Goal: Check status: Check status

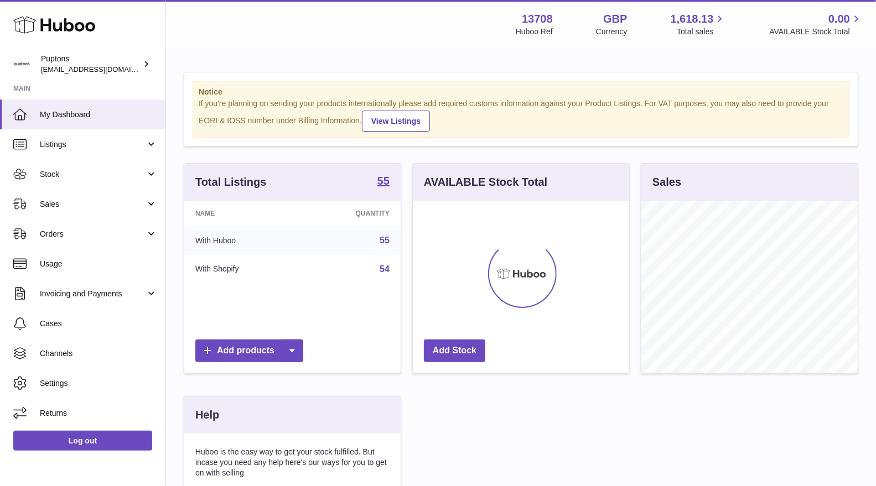
scroll to position [172, 216]
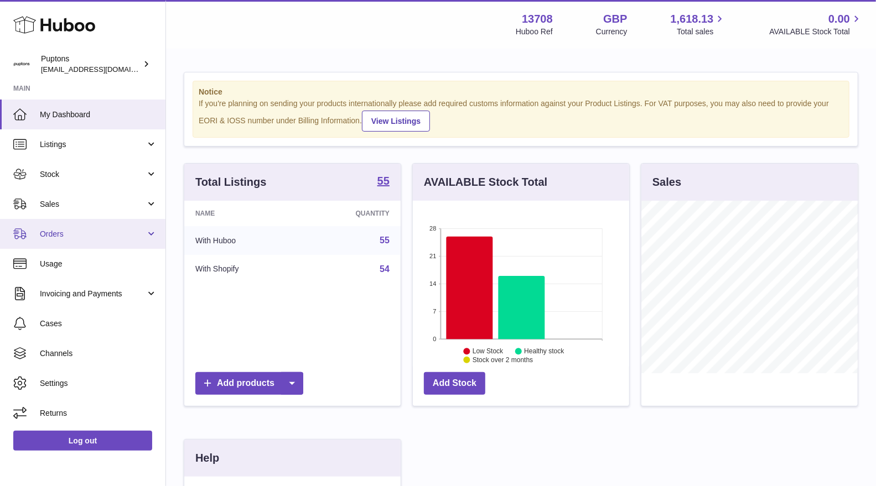
drag, startPoint x: 57, startPoint y: 236, endPoint x: 63, endPoint y: 240, distance: 6.9
click at [57, 236] on span "Orders" at bounding box center [93, 234] width 106 height 11
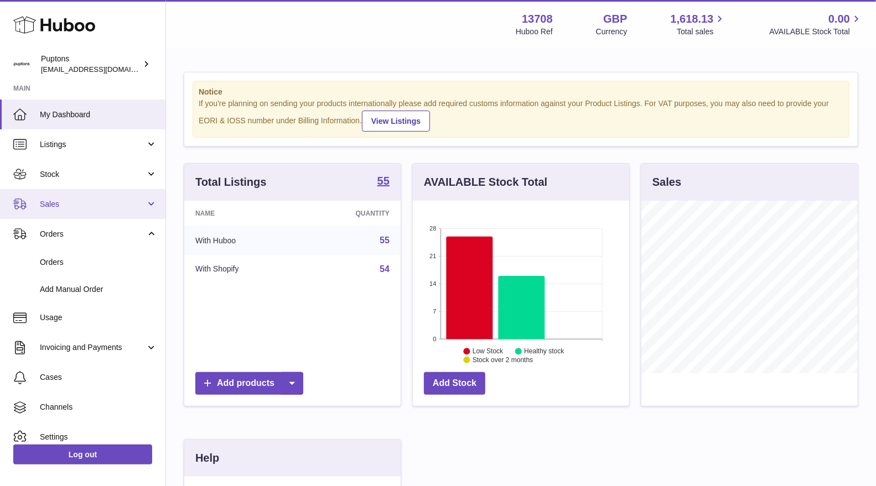
click at [51, 203] on span "Sales" at bounding box center [93, 204] width 106 height 11
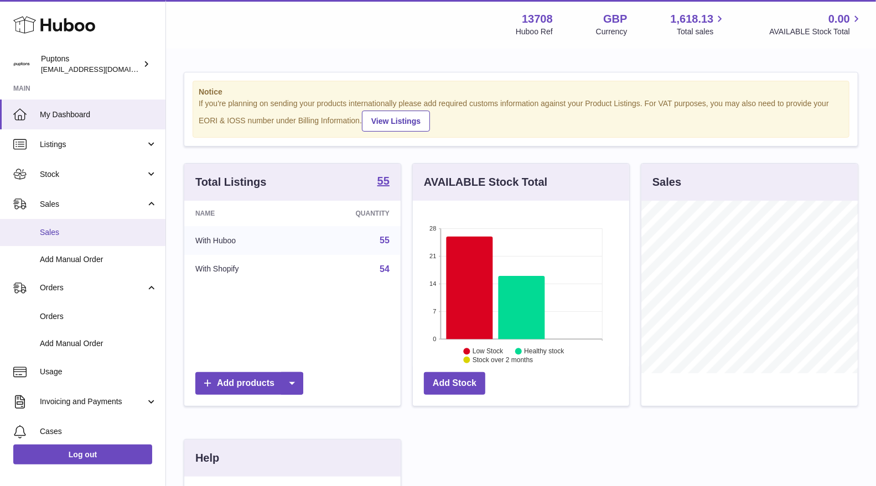
click at [61, 234] on span "Sales" at bounding box center [98, 232] width 117 height 11
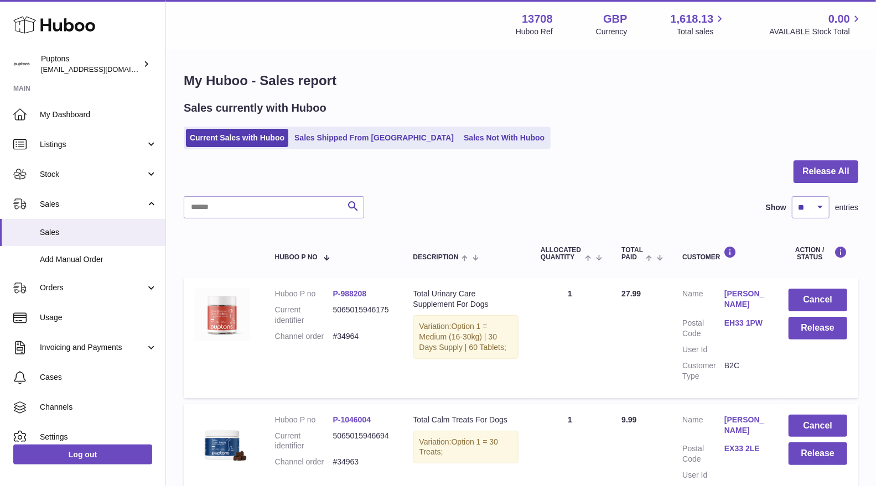
click at [444, 148] on ul "Current Sales with Huboo Sales Shipped From Huboo Sales Not With Huboo" at bounding box center [367, 138] width 367 height 23
click at [460, 143] on link "Sales Not With Huboo" at bounding box center [504, 138] width 89 height 18
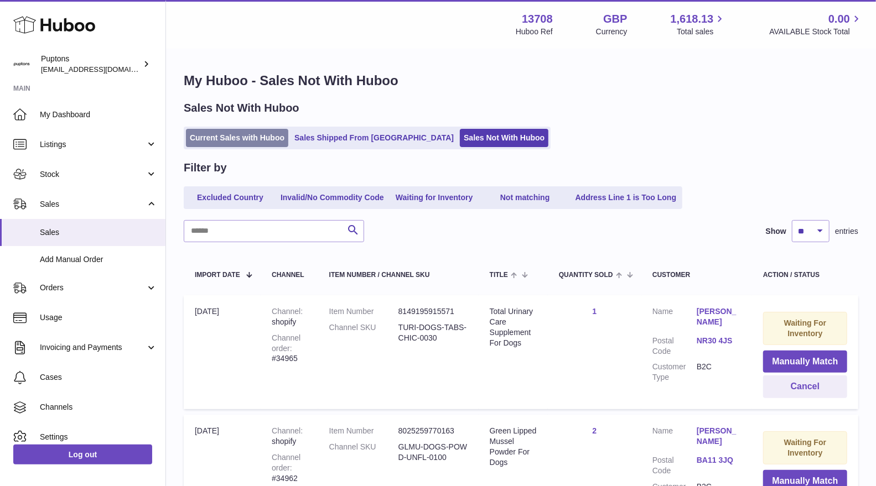
click at [242, 140] on link "Current Sales with Huboo" at bounding box center [237, 138] width 102 height 18
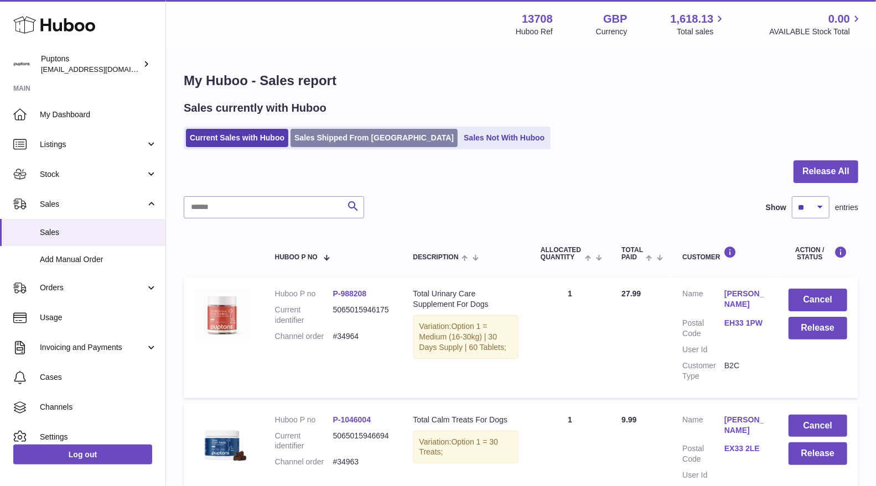
click at [359, 138] on link "Sales Shipped From [GEOGRAPHIC_DATA]" at bounding box center [374, 138] width 167 height 18
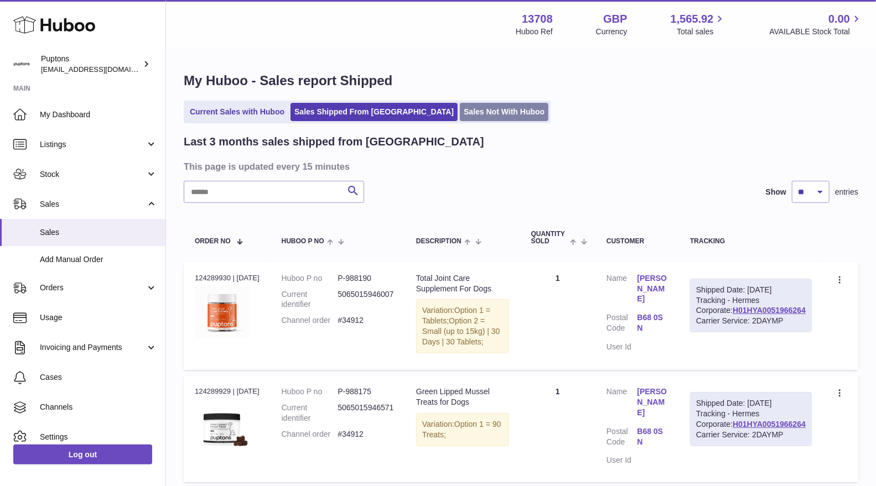
click at [461, 113] on link "Sales Not With Huboo" at bounding box center [504, 112] width 89 height 18
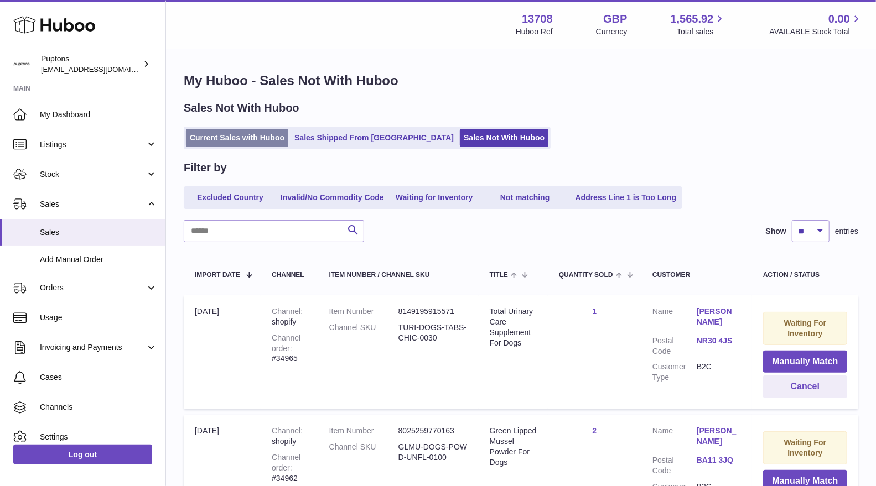
click at [244, 136] on link "Current Sales with Huboo" at bounding box center [237, 138] width 102 height 18
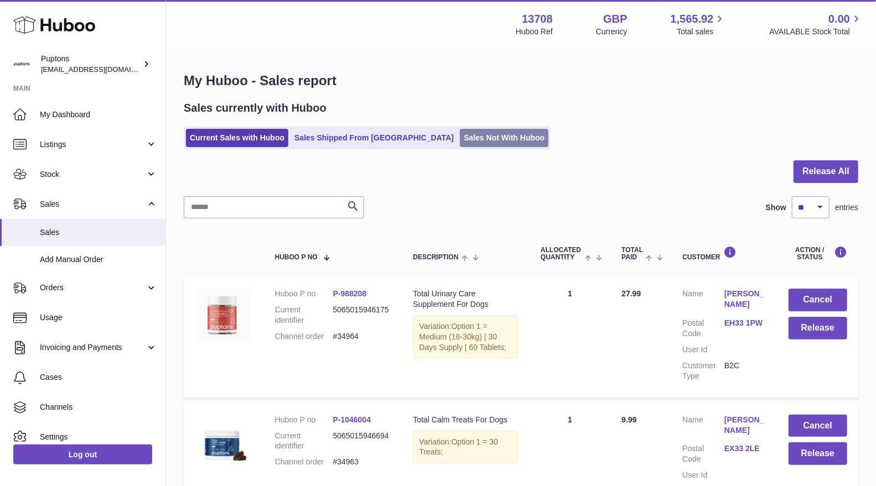
click at [469, 143] on link "Sales Not With Huboo" at bounding box center [504, 138] width 89 height 18
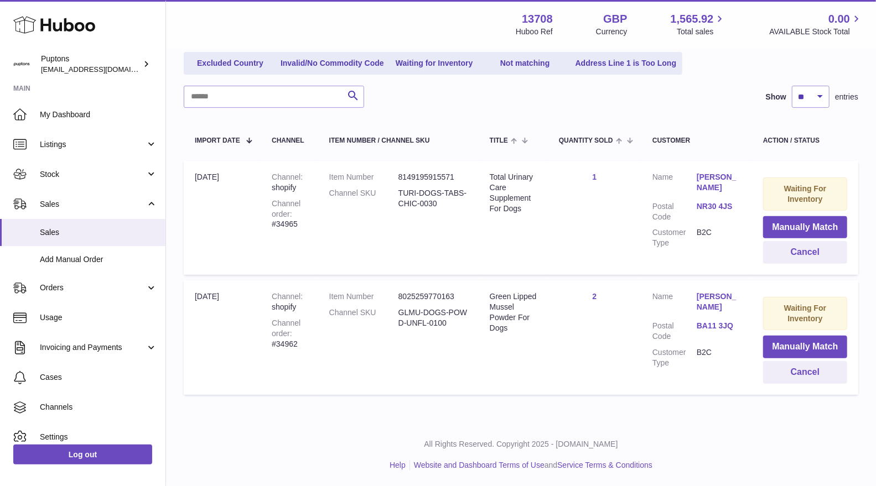
scroll to position [133, 0]
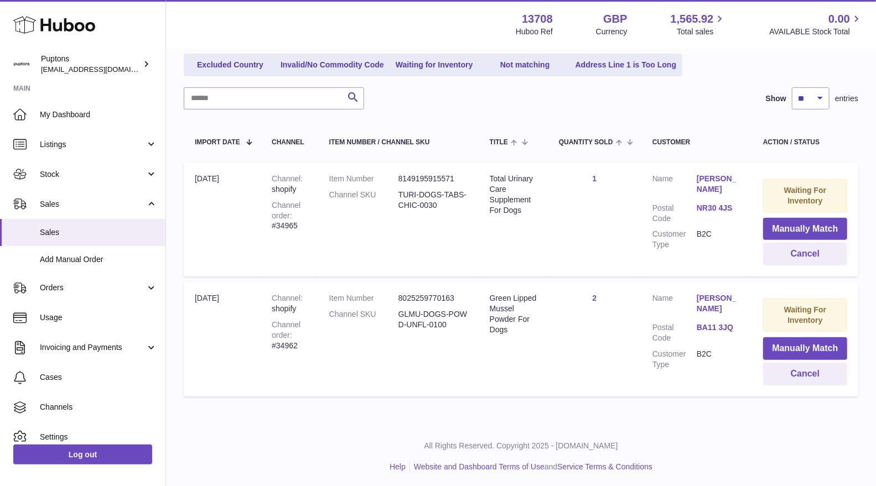
click at [291, 227] on div "Channel order #34965" at bounding box center [289, 216] width 35 height 32
copy div "34965"
click at [799, 260] on button "Cancel" at bounding box center [805, 254] width 84 height 23
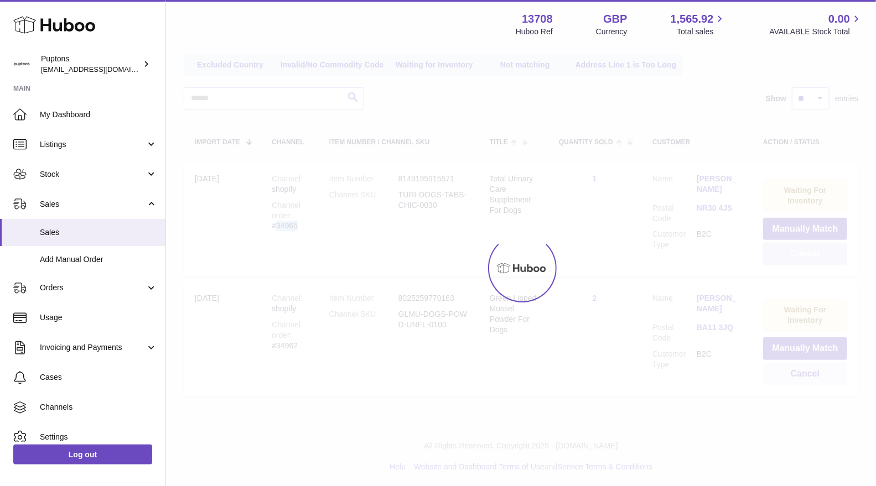
scroll to position [15, 0]
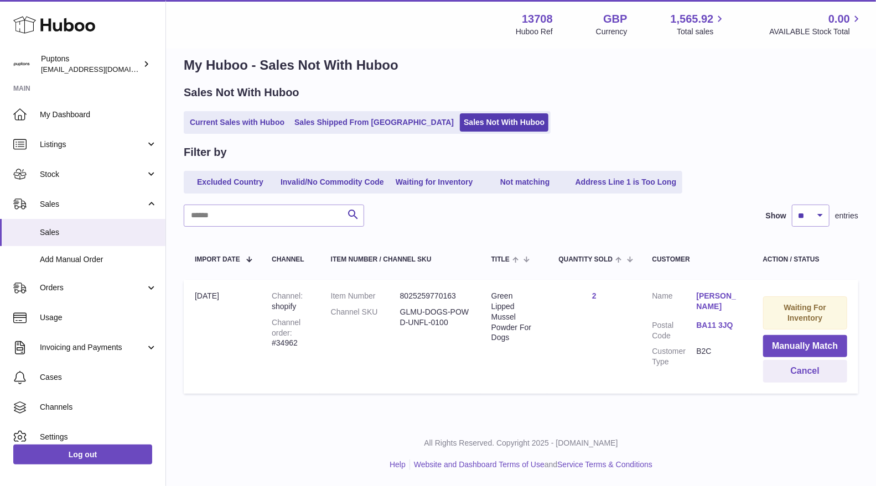
click at [442, 322] on dd "GLMU-DOGS-POWD-UNFL-0100" at bounding box center [434, 317] width 69 height 21
click at [307, 335] on div "Channel order #34962" at bounding box center [290, 334] width 37 height 32
click at [292, 341] on div "Channel order #34962" at bounding box center [290, 334] width 37 height 32
copy div "34962"
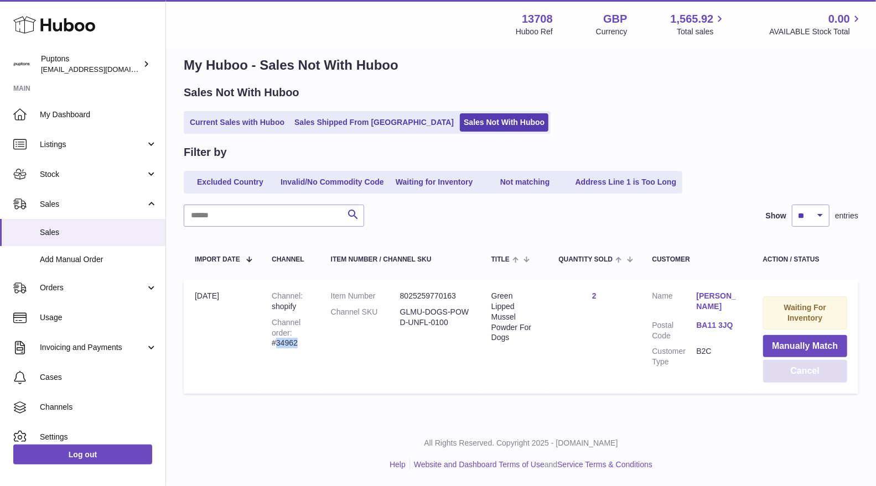
click at [836, 372] on button "Cancel" at bounding box center [805, 371] width 85 height 23
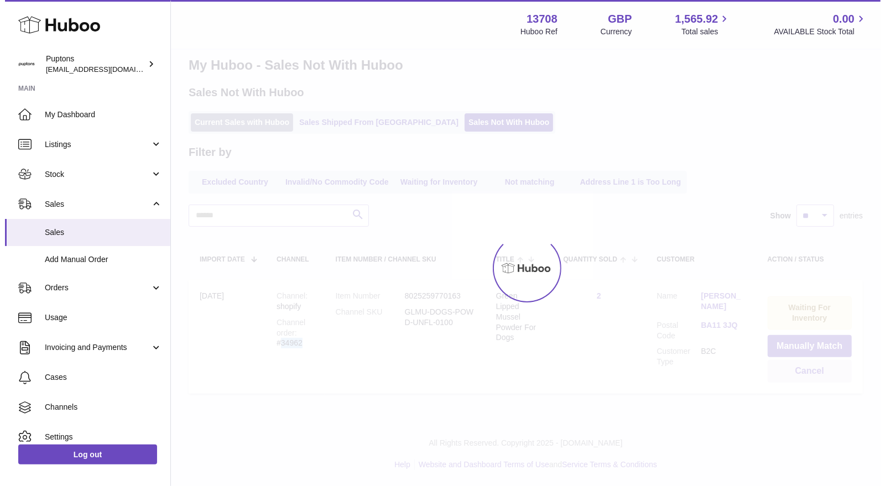
scroll to position [0, 0]
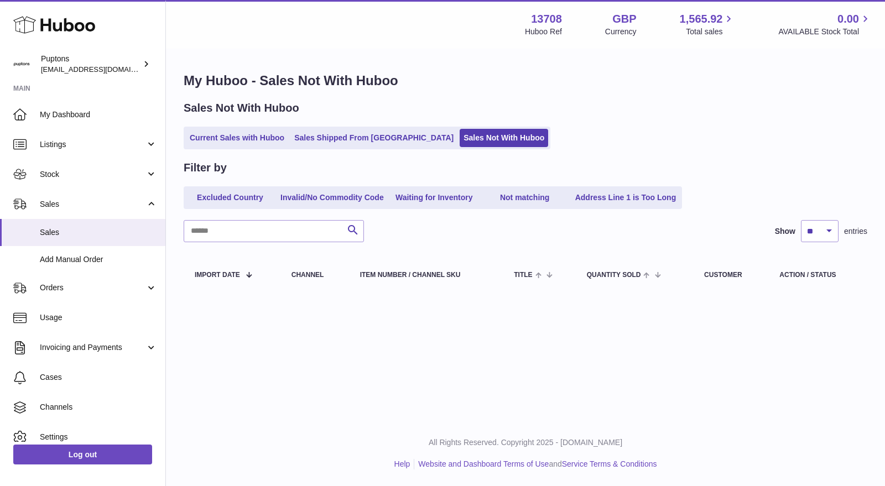
click at [240, 148] on ul "Current Sales with Huboo Sales Shipped From Huboo Sales Not With Huboo" at bounding box center [367, 138] width 367 height 23
click at [257, 148] on ul "Current Sales with Huboo Sales Shipped From Huboo Sales Not With Huboo" at bounding box center [367, 138] width 367 height 23
click at [256, 147] on link "Current Sales with Huboo" at bounding box center [237, 138] width 102 height 18
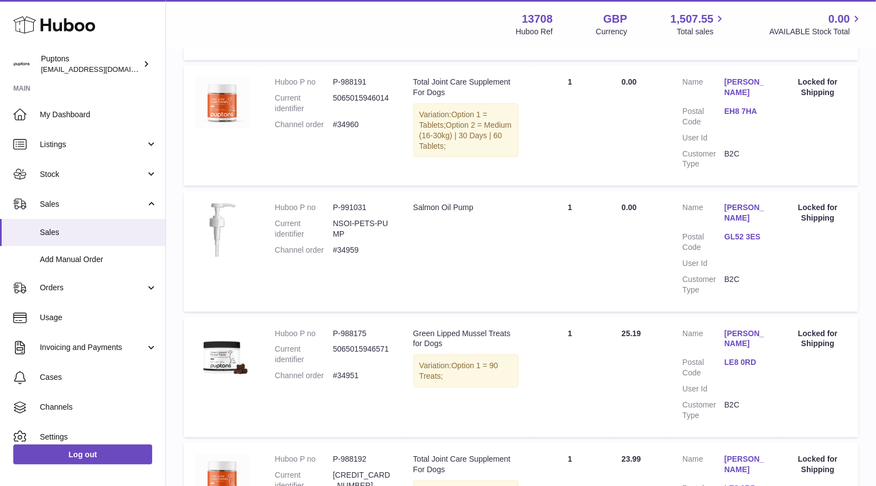
scroll to position [602, 0]
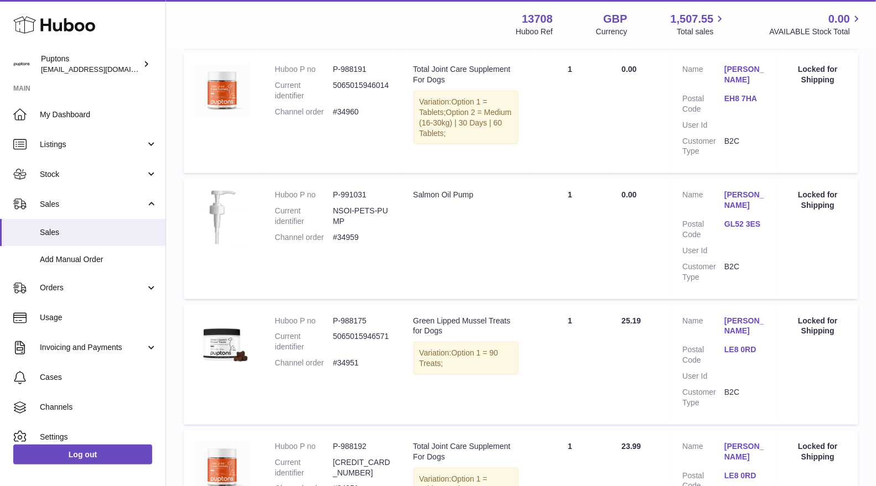
click at [349, 232] on dd "#34959" at bounding box center [362, 237] width 58 height 11
copy dd "34959"
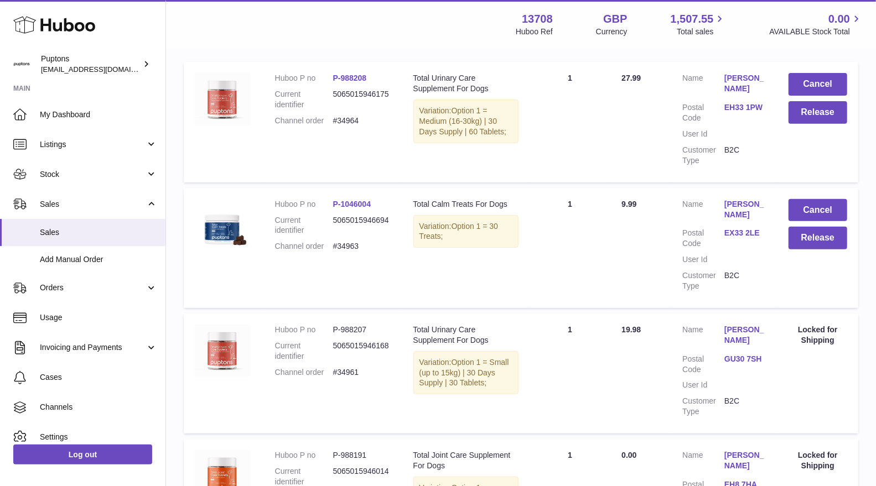
scroll to position [0, 0]
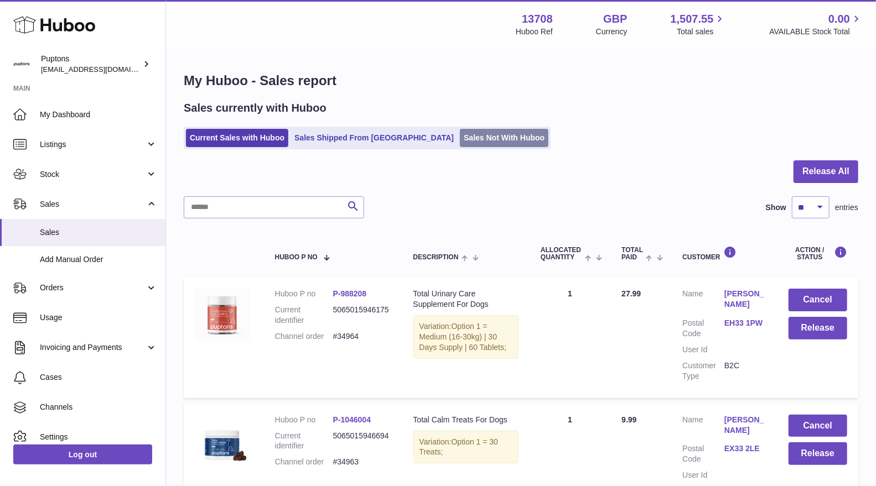
click at [460, 133] on link "Sales Not With Huboo" at bounding box center [504, 138] width 89 height 18
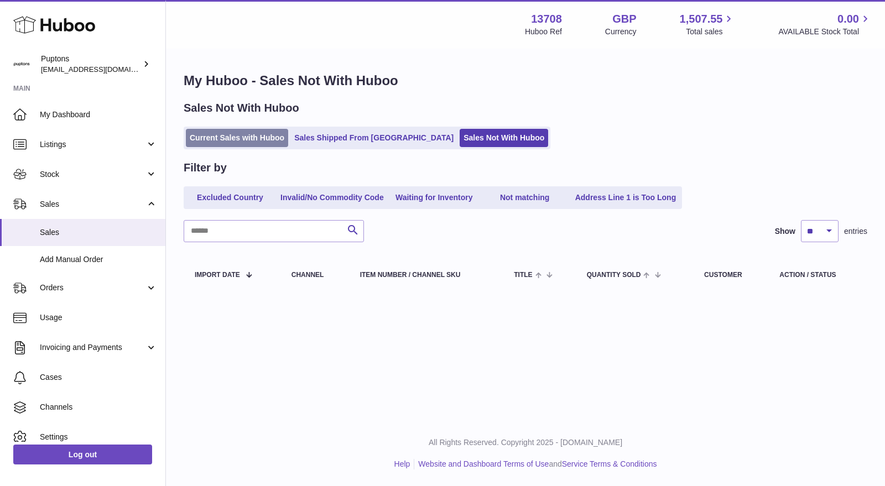
click at [239, 137] on link "Current Sales with Huboo" at bounding box center [237, 138] width 102 height 18
